Goal: Communication & Community: Answer question/provide support

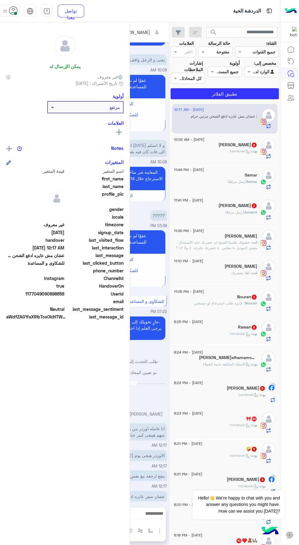
click at [16, 13] on span at bounding box center [15, 13] width 3 height 3
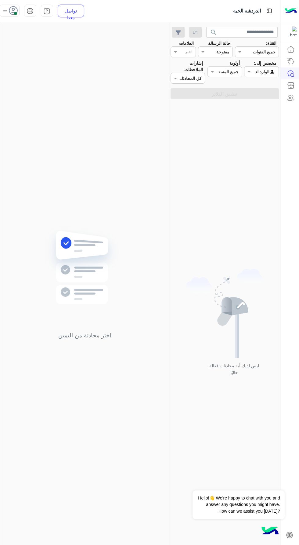
click at [16, 13] on span at bounding box center [15, 13] width 3 height 3
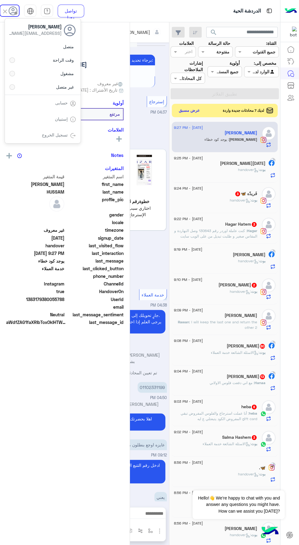
scroll to position [785, 0]
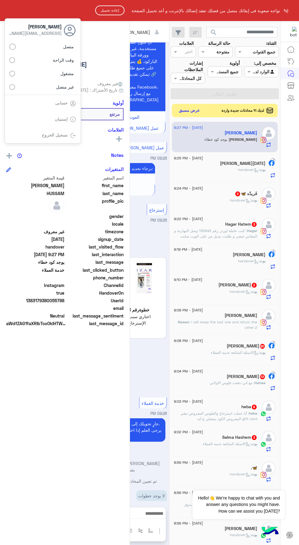
click at [90, 396] on html "نواجه صعوبة فى إبقائك متصل من فضلك تفقد إتصالك بالإنترنت و أعد تحميل الصفحة إعا…" at bounding box center [149, 272] width 299 height 545
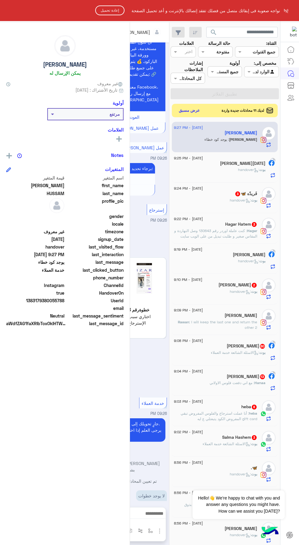
click at [109, 15] on button "إعادة تحميل" at bounding box center [109, 10] width 29 height 10
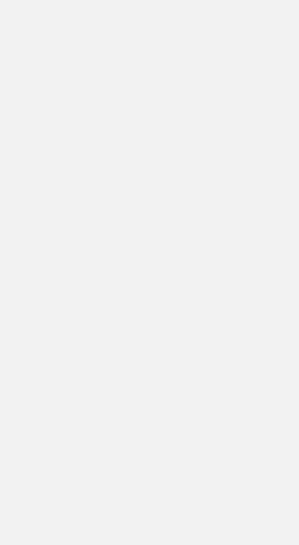
click at [111, 21] on app-root at bounding box center [149, 272] width 299 height 545
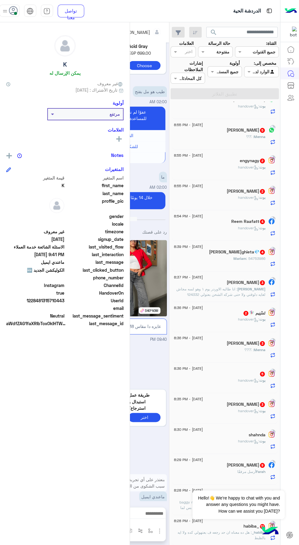
scroll to position [3, 0]
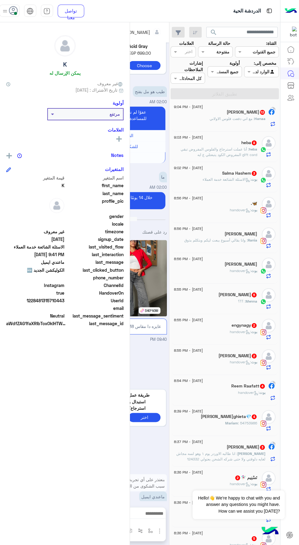
click at [18, 23] on div "K يمكن الإرسال له غير معروف تاريخ الأشتراك : 09/07/2025 أولوية مرتفع العلامات ر…" at bounding box center [65, 282] width 130 height 520
click at [18, 26] on div "K يمكن الإرسال له غير معروف تاريخ الأشتراك : 09/07/2025 أولوية مرتفع العلامات ر…" at bounding box center [65, 282] width 130 height 520
click at [16, 13] on span at bounding box center [15, 13] width 3 height 3
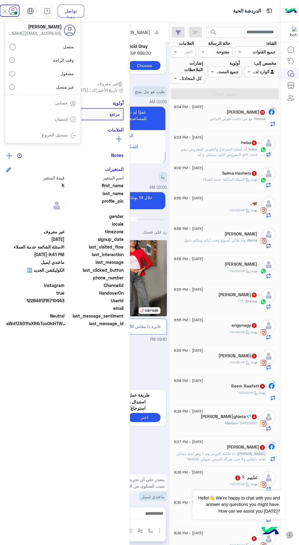
click at [16, 91] on label "غير متصل" at bounding box center [42, 86] width 67 height 11
